Goal: Find specific page/section: Find specific page/section

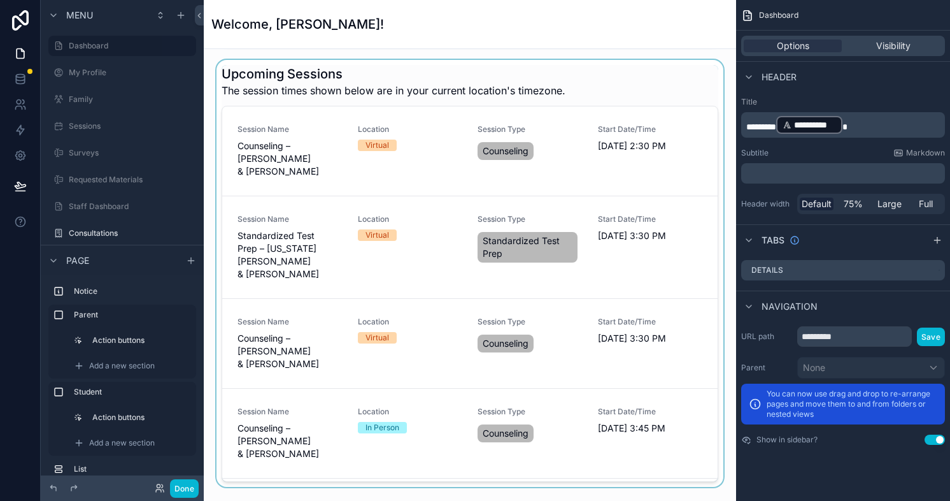
scroll to position [917, 0]
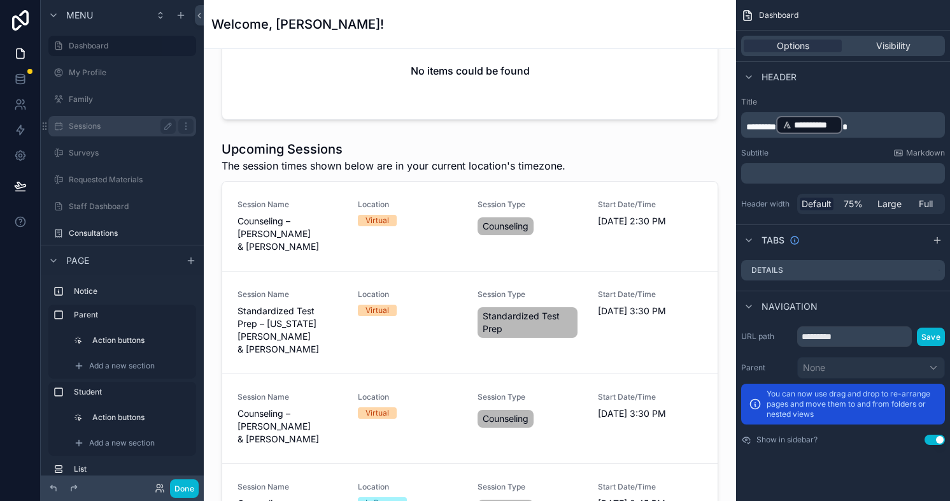
click at [110, 131] on label "Sessions" at bounding box center [120, 126] width 102 height 10
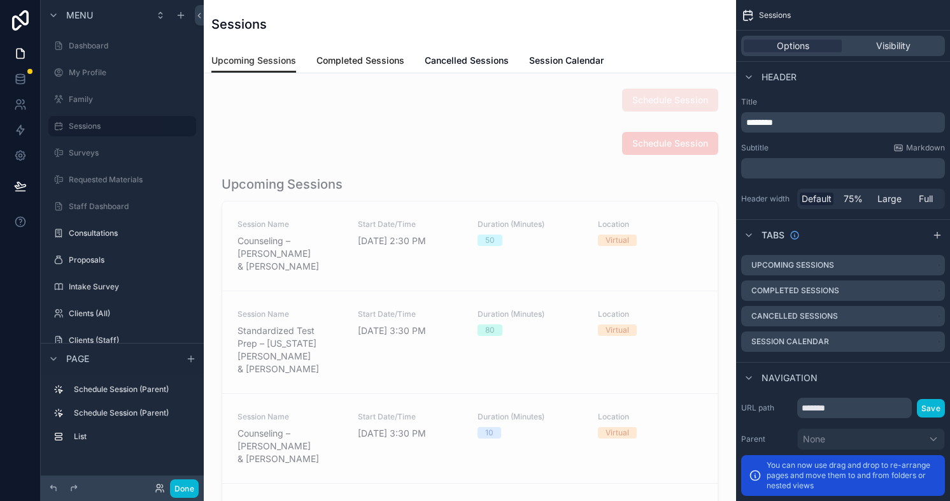
click at [357, 55] on span "Completed Sessions" at bounding box center [361, 60] width 88 height 13
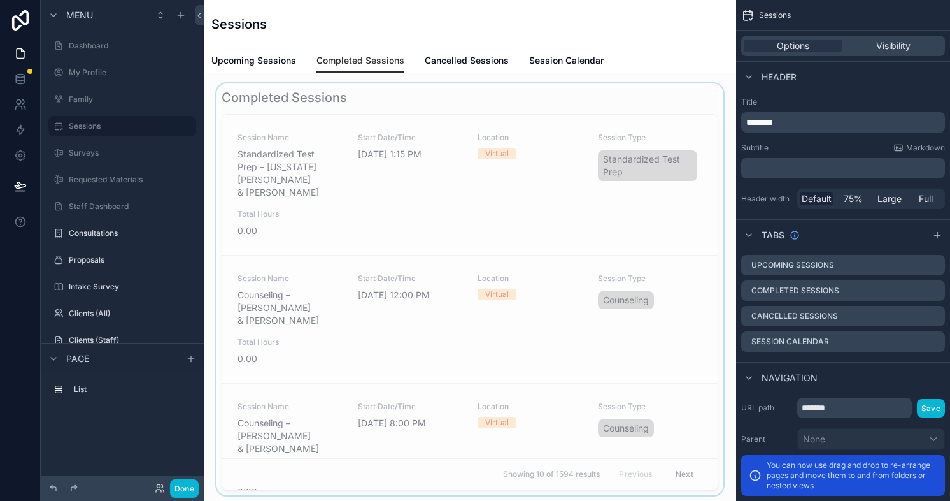
click at [364, 103] on div "scrollable content" at bounding box center [470, 288] width 512 height 411
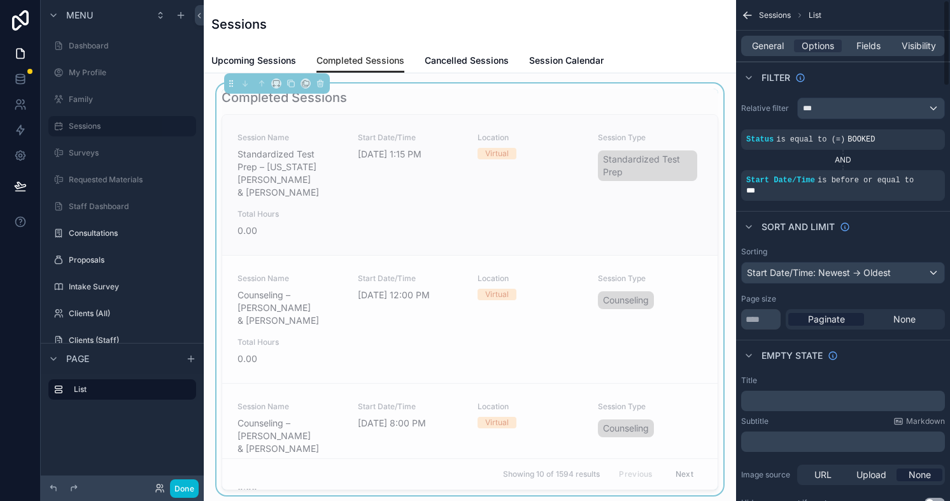
click at [515, 199] on div "Session Name Standardized Test Prep – [US_STATE][PERSON_NAME] & [PERSON_NAME] S…" at bounding box center [470, 184] width 465 height 104
click at [876, 175] on div "scrollable content" at bounding box center [878, 171] width 18 height 18
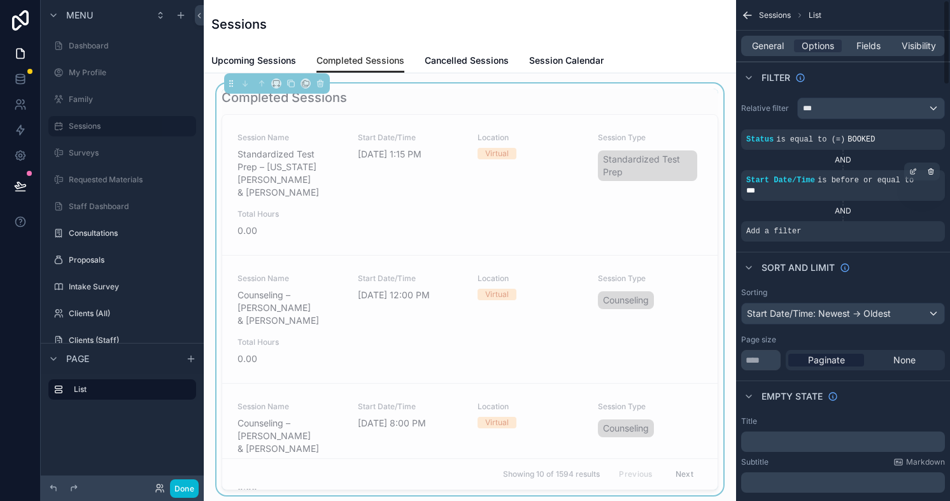
click at [846, 211] on div "AND" at bounding box center [843, 211] width 204 height 10
click at [909, 224] on div "scrollable content" at bounding box center [913, 222] width 18 height 18
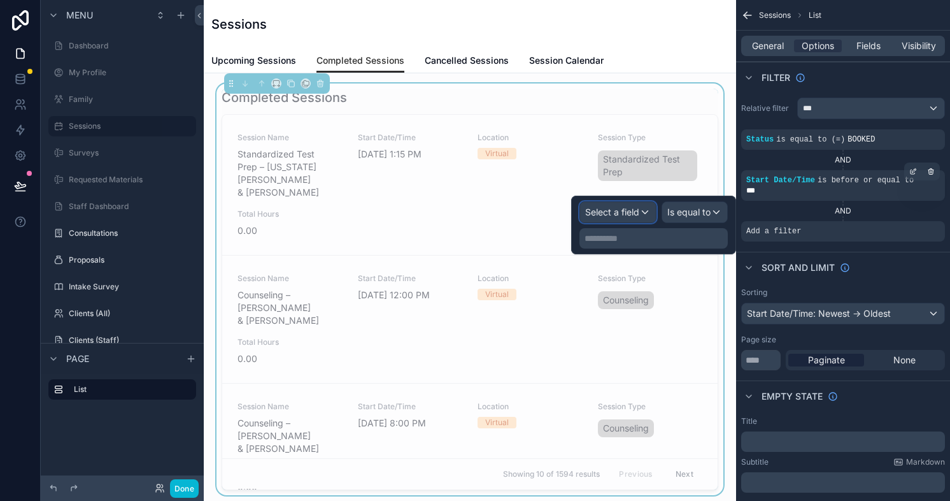
click at [610, 219] on div "Select a field" at bounding box center [618, 212] width 76 height 20
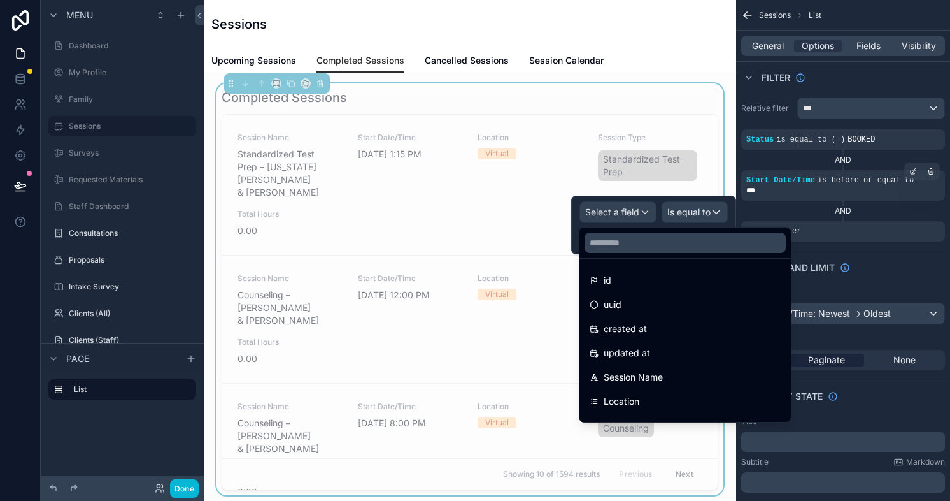
click at [688, 218] on div at bounding box center [653, 225] width 165 height 59
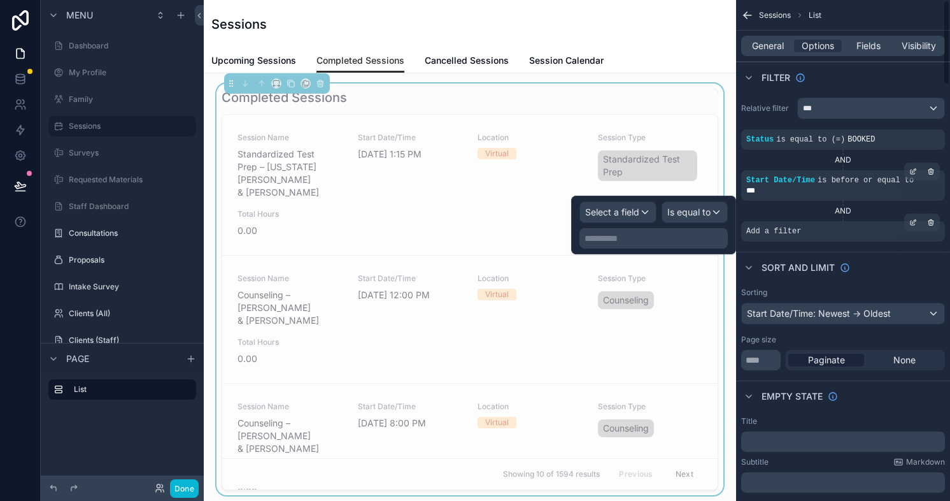
click at [881, 233] on div "Add a filter" at bounding box center [843, 231] width 204 height 20
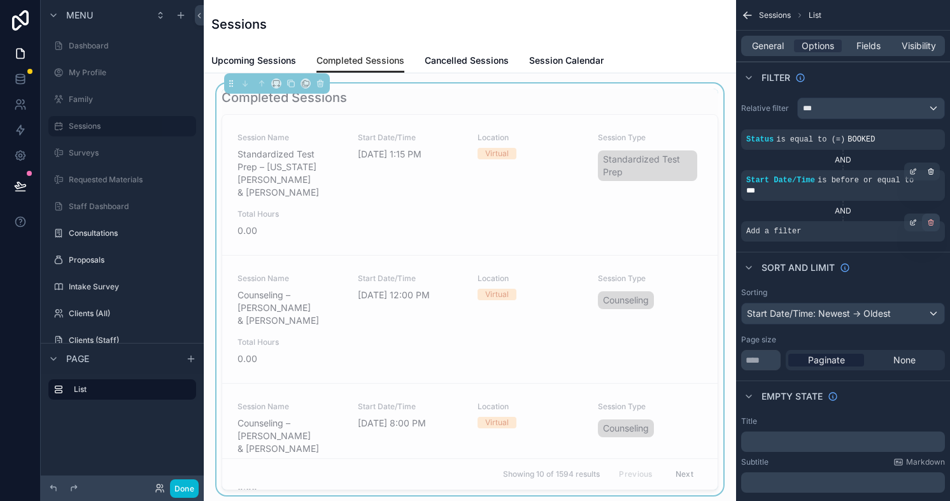
click at [933, 224] on icon "scrollable content" at bounding box center [931, 222] width 8 height 8
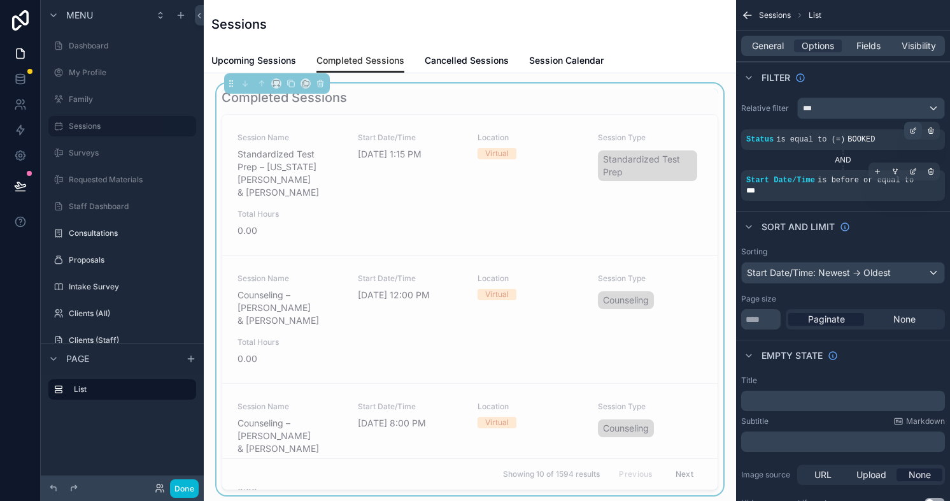
click at [911, 124] on div "scrollable content" at bounding box center [913, 131] width 18 height 18
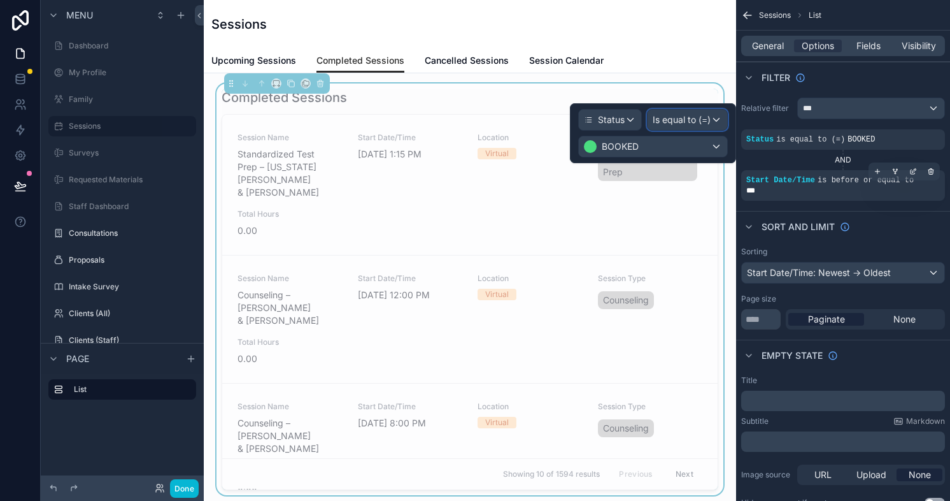
click at [690, 124] on span "Is equal to (=)" at bounding box center [682, 119] width 58 height 13
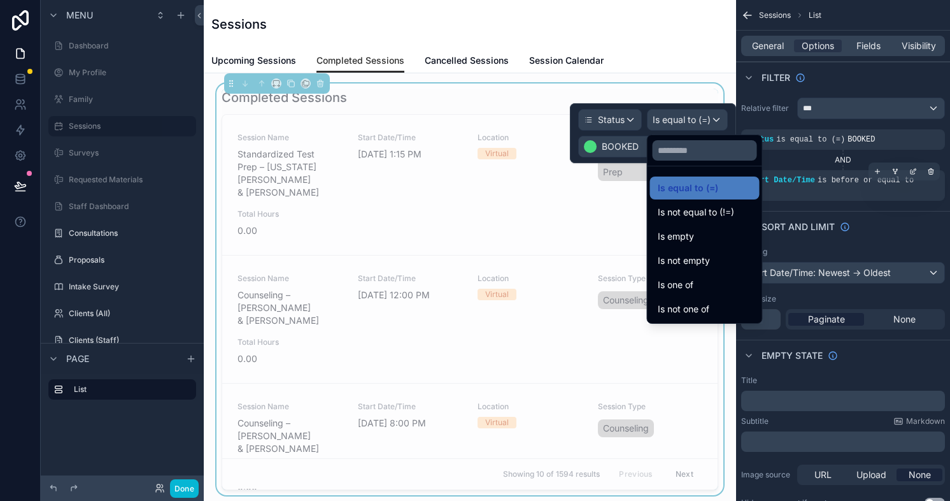
click at [596, 147] on div at bounding box center [653, 133] width 166 height 60
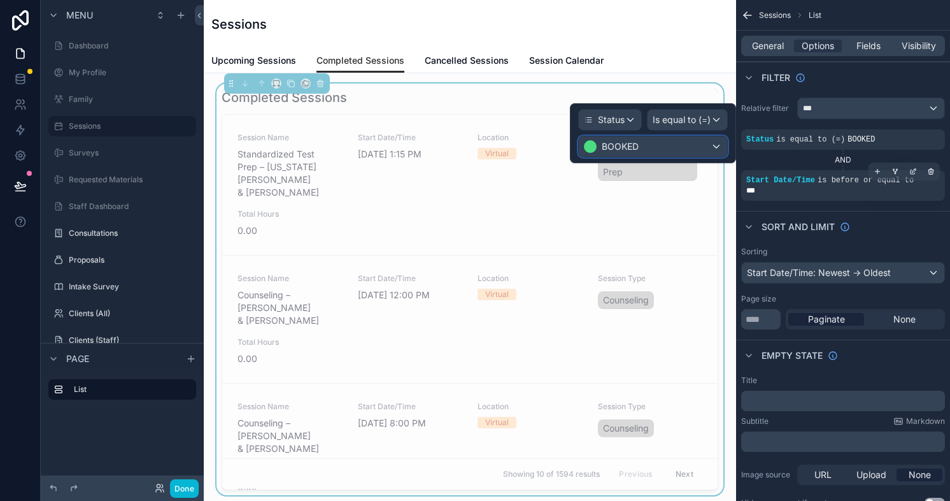
click at [599, 144] on div "BOOKED" at bounding box center [611, 146] width 55 height 13
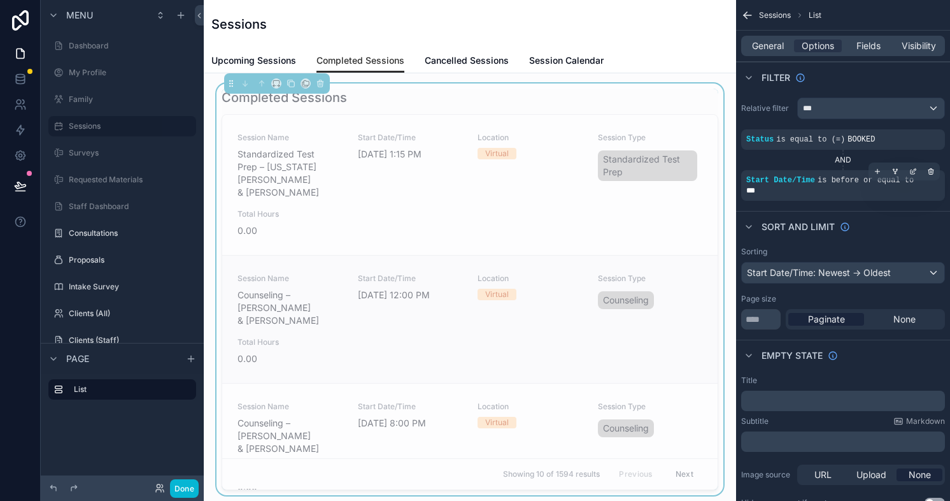
click at [505, 255] on div "Session Name Counseling – [PERSON_NAME] & [PERSON_NAME] Start Date/Time [DATE] …" at bounding box center [470, 319] width 496 height 128
